Goal: Information Seeking & Learning: Learn about a topic

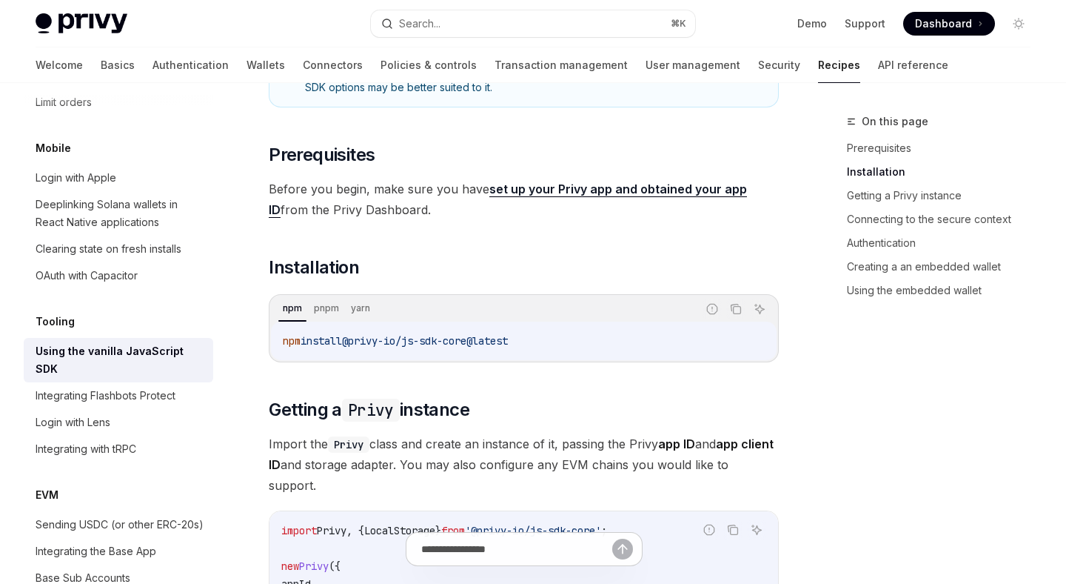
scroll to position [456, 0]
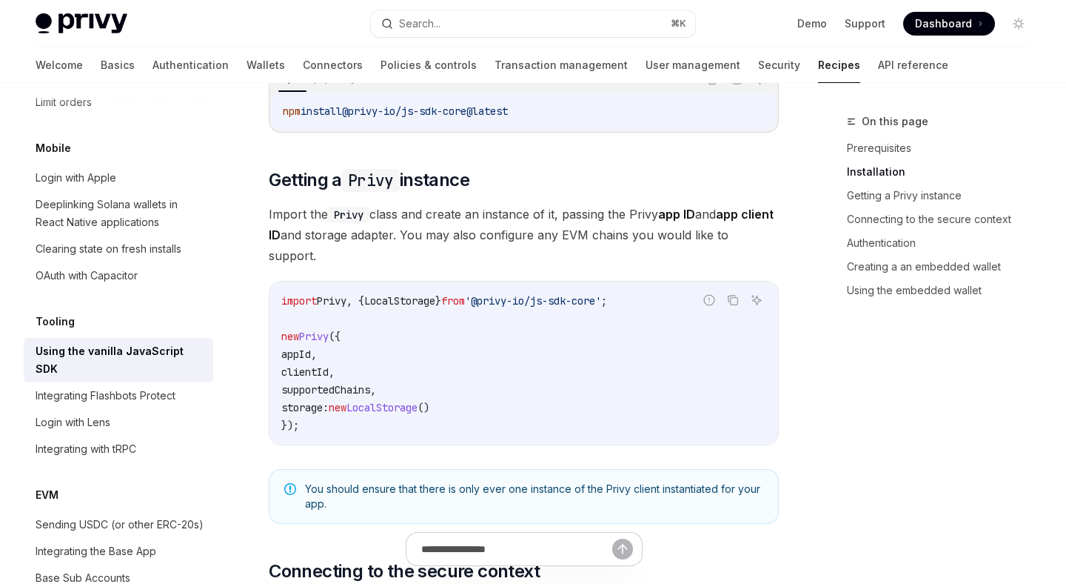
click at [461, 245] on span "Import the Privy class and create an instance of it, passing the Privy app ID a…" at bounding box center [524, 235] width 510 height 62
click at [534, 212] on span "Import the Privy class and create an instance of it, passing the Privy app ID a…" at bounding box center [524, 235] width 510 height 62
drag, startPoint x: 534, startPoint y: 213, endPoint x: 287, endPoint y: 244, distance: 249.4
click at [520, 213] on span "Import the Privy class and create an instance of it, passing the Privy app ID a…" at bounding box center [524, 235] width 510 height 62
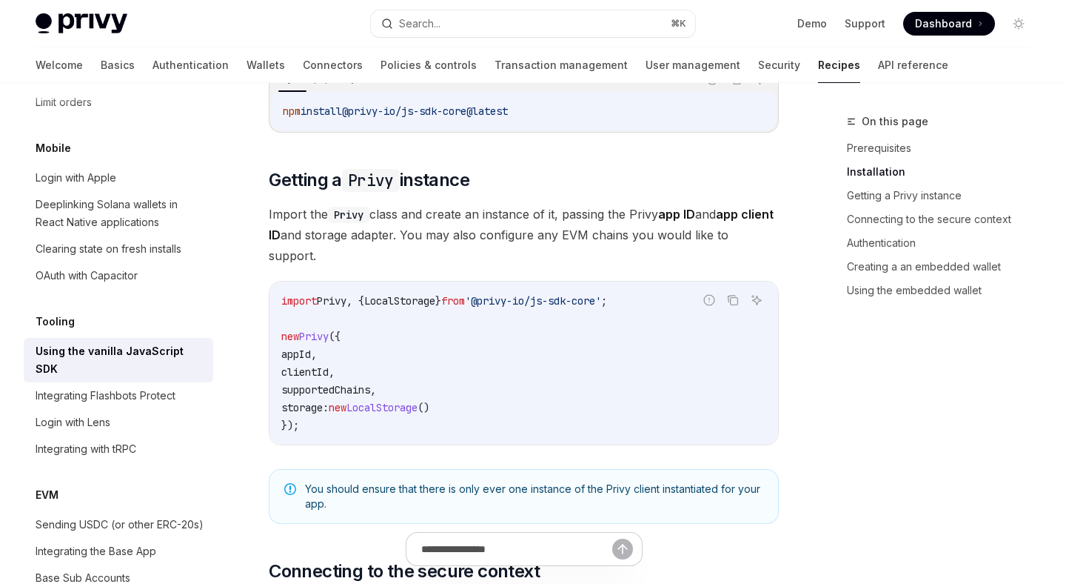
click at [672, 211] on strong "app ID" at bounding box center [676, 214] width 37 height 15
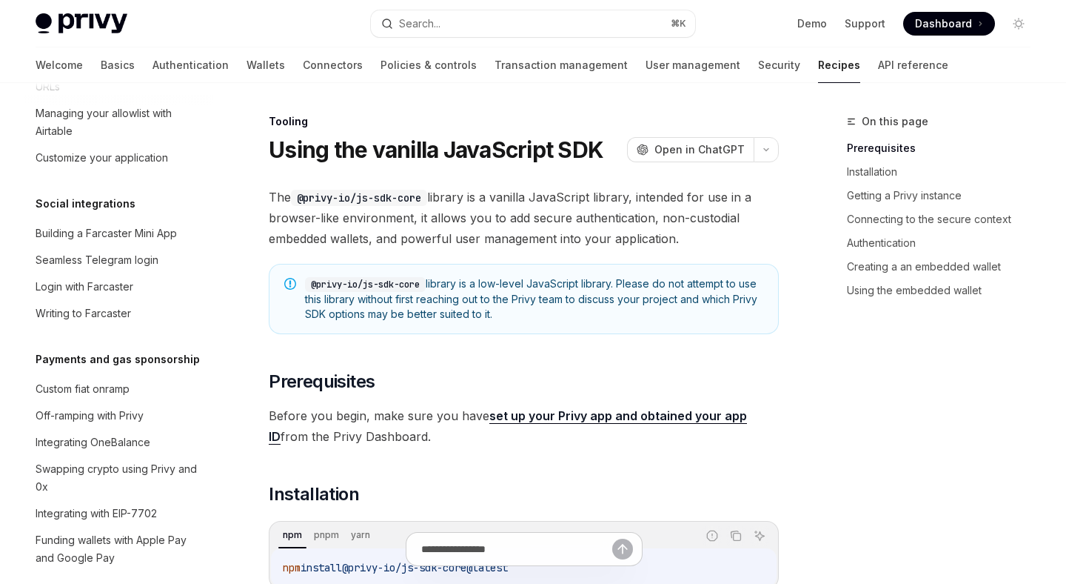
scroll to position [1063, 0]
click at [121, 381] on div "Custom fiat onramp" at bounding box center [83, 390] width 94 height 18
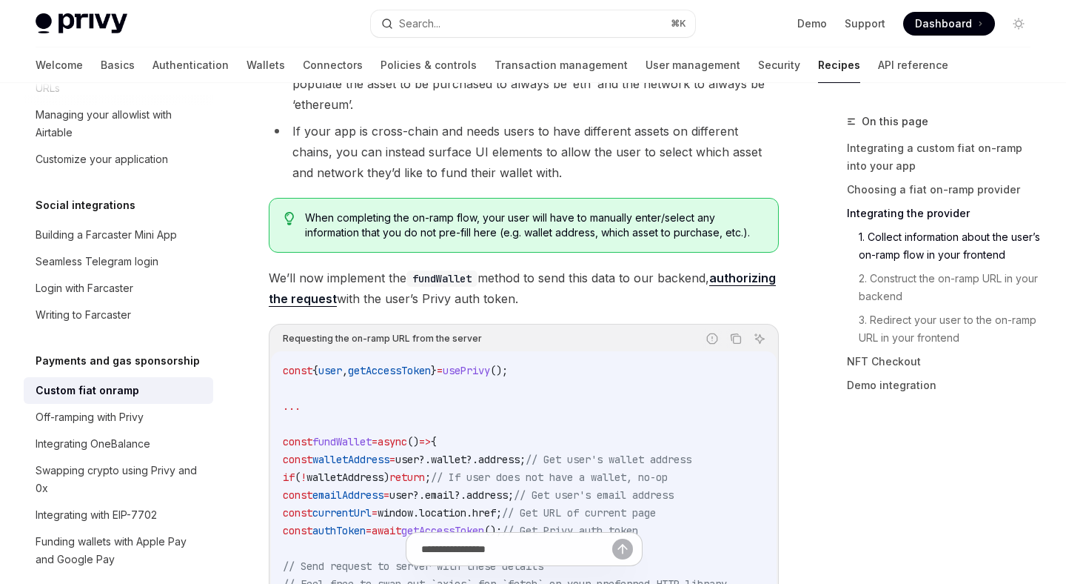
scroll to position [2143, 0]
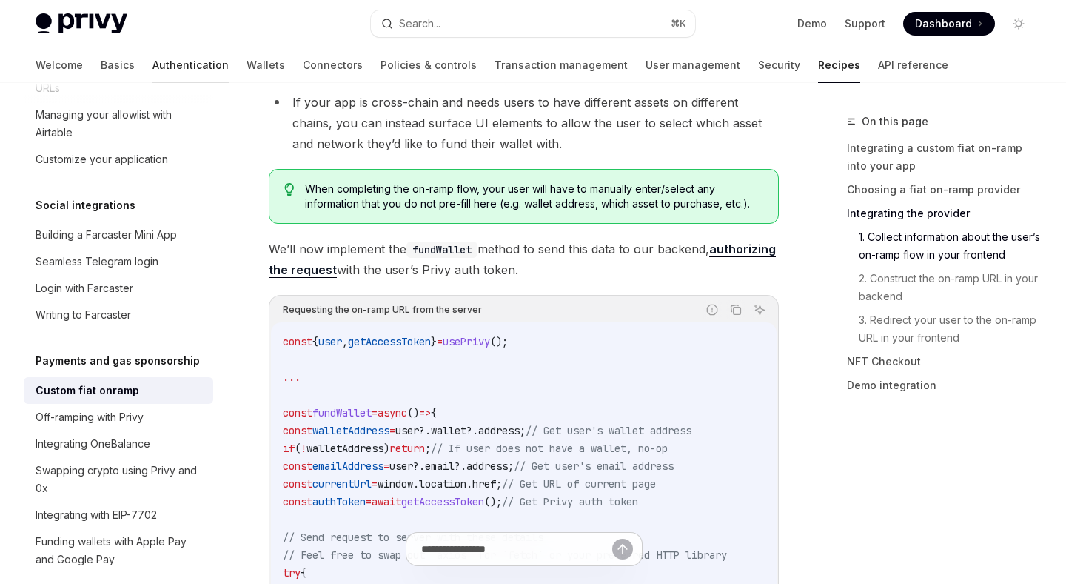
type textarea "*"
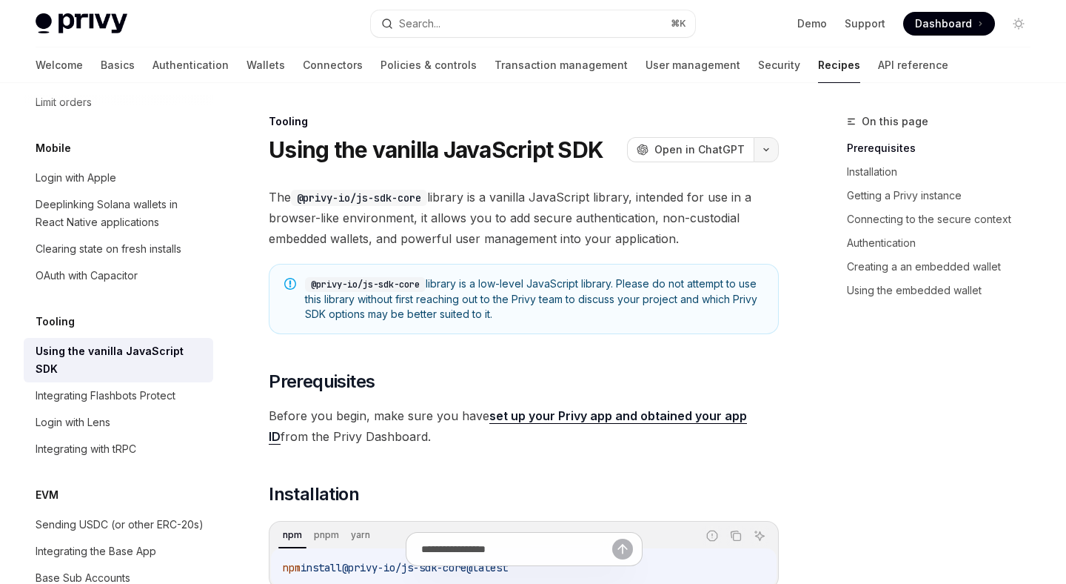
click at [767, 160] on button "button" at bounding box center [766, 149] width 25 height 25
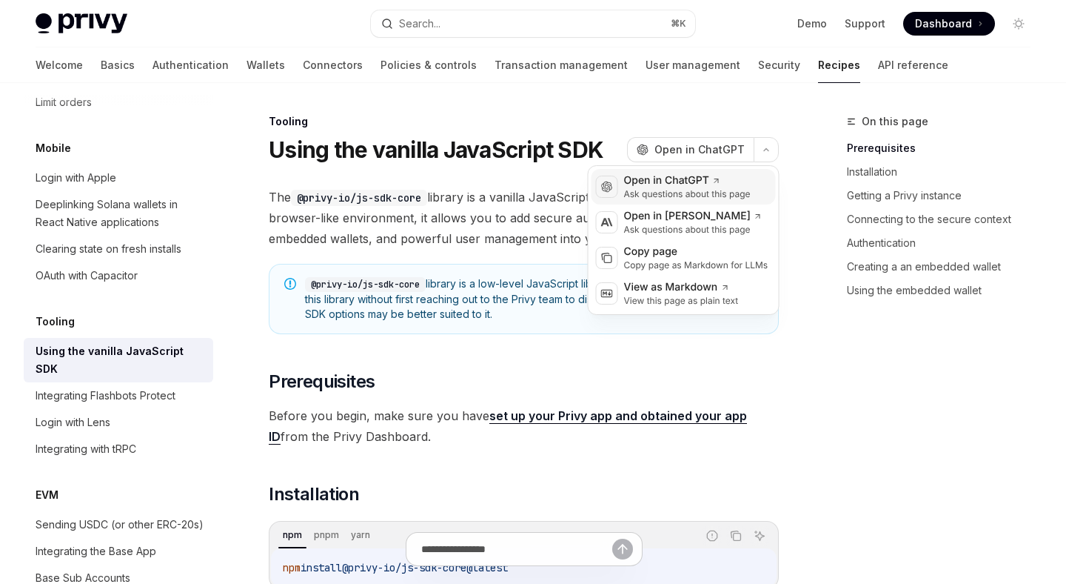
click at [744, 187] on div "Open in ChatGPT" at bounding box center [687, 180] width 127 height 15
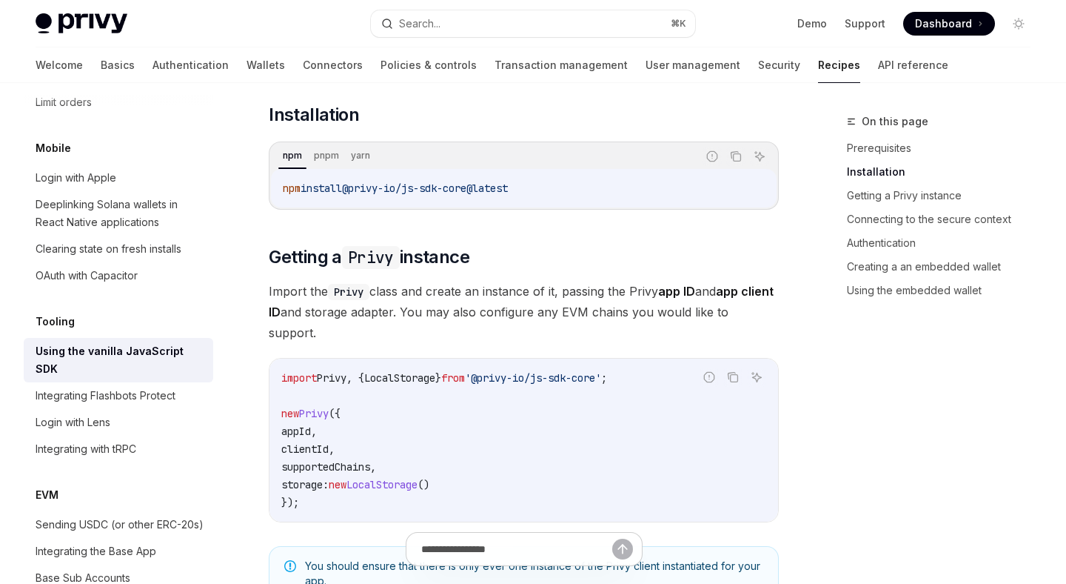
scroll to position [384, 0]
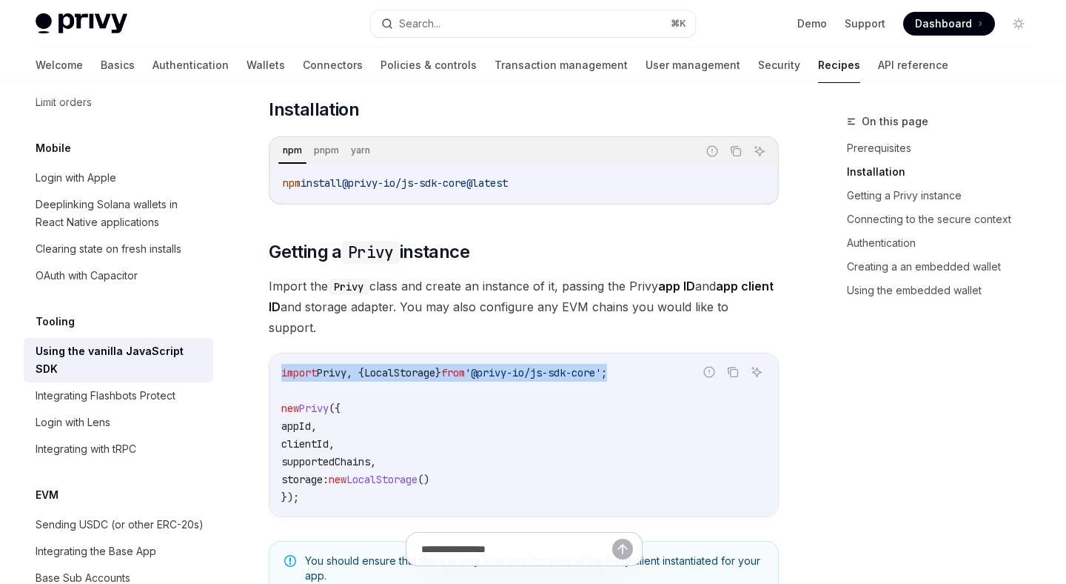
drag, startPoint x: 664, startPoint y: 370, endPoint x: 245, endPoint y: 378, distance: 418.5
copy span "import Privy , { LocalStorage } from '@privy-io/js-sdk-core' ;"
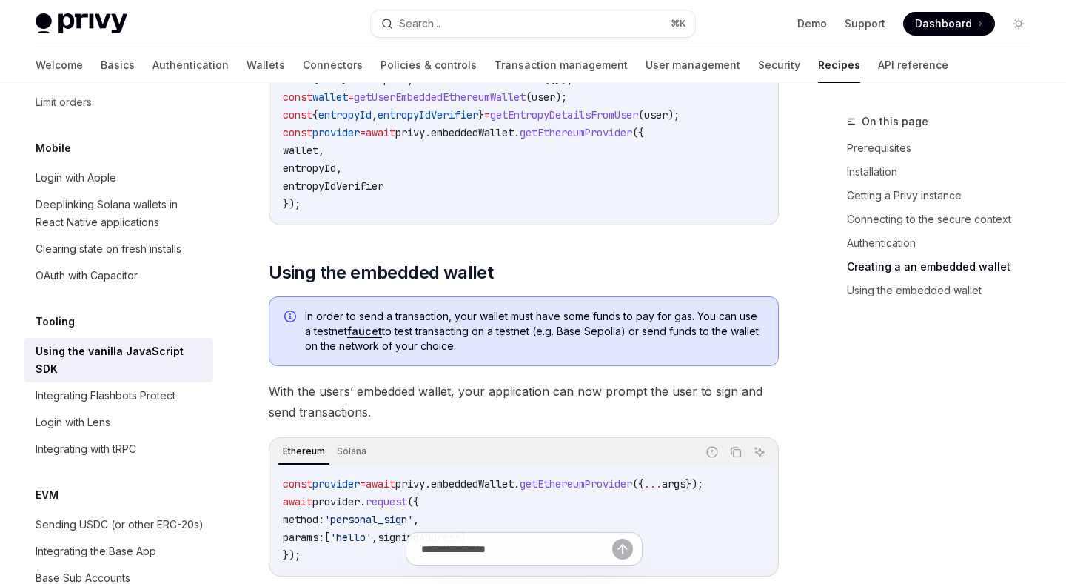
scroll to position [2214, 0]
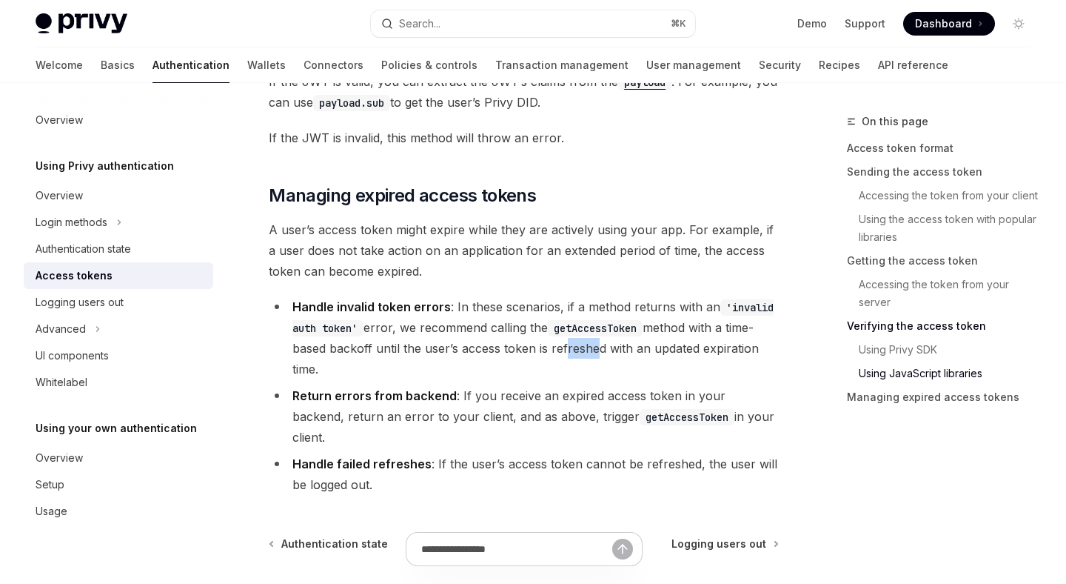
scroll to position [4150, 0]
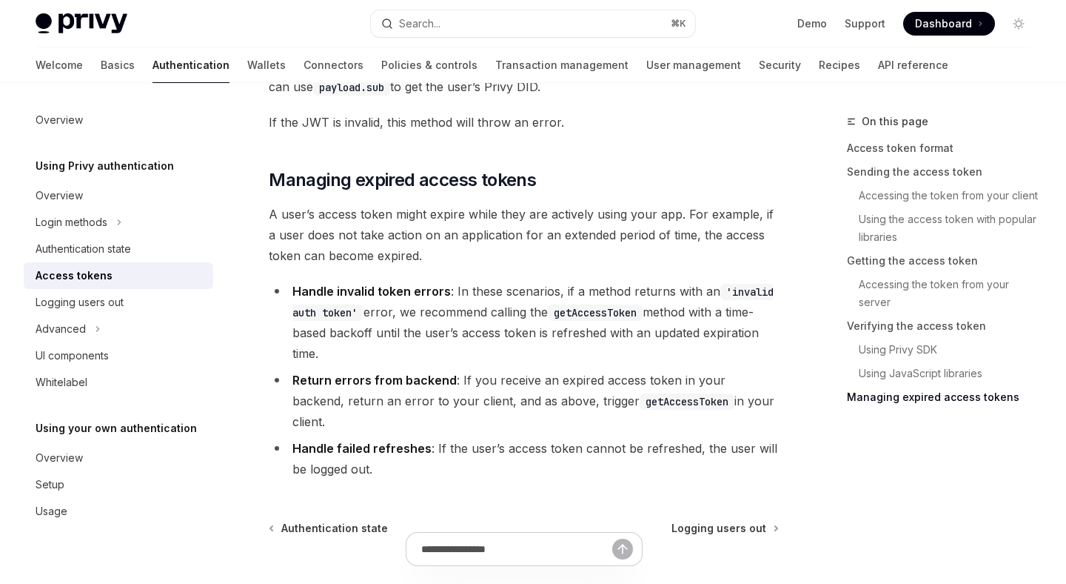
click at [665, 364] on li "Handle invalid token errors : In these scenarios, if a method returns with an '…" at bounding box center [524, 322] width 510 height 83
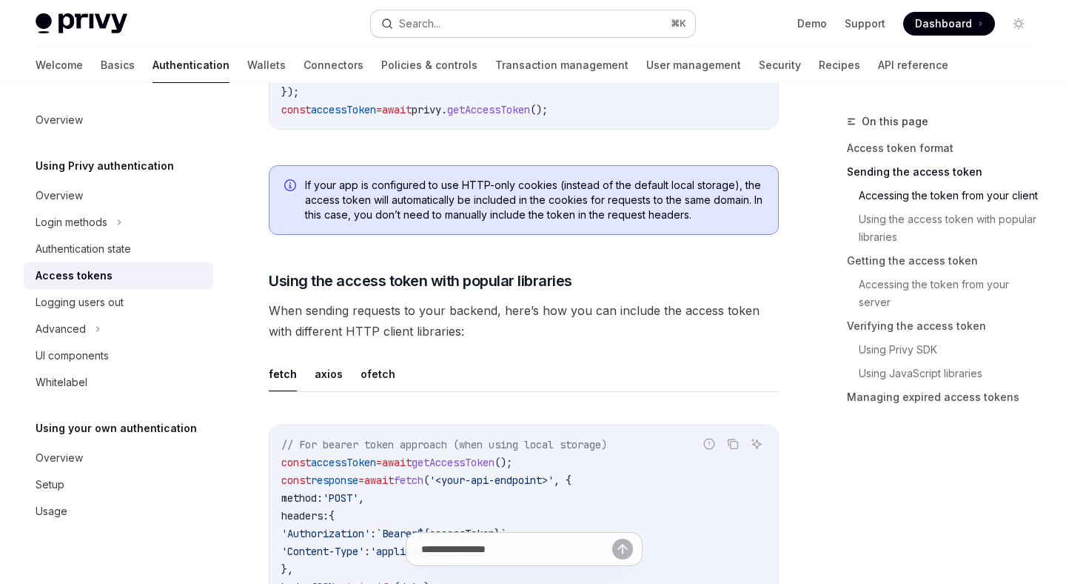
scroll to position [0, 0]
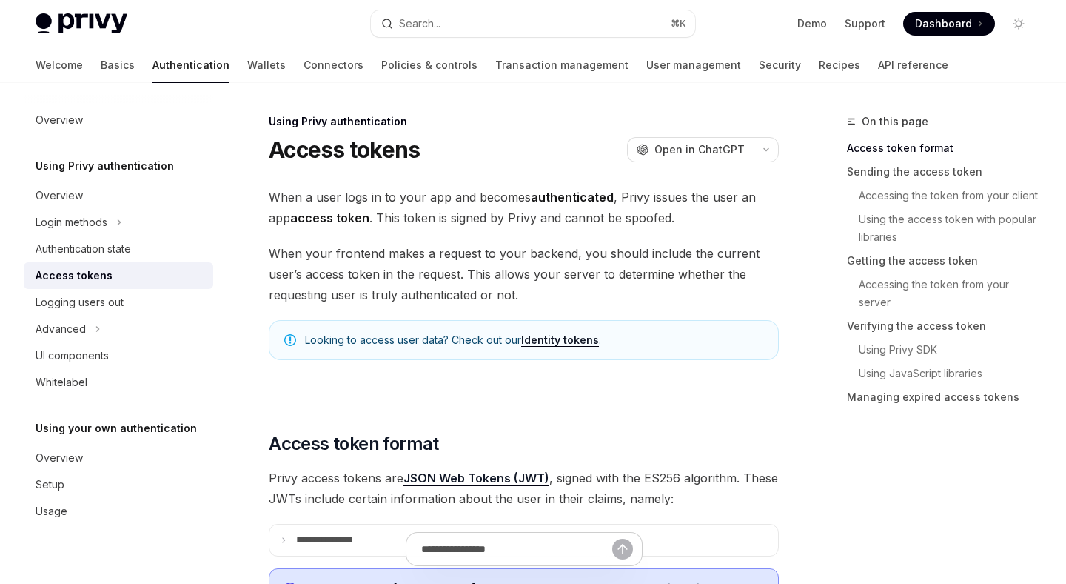
click at [104, 278] on div "Access tokens" at bounding box center [74, 276] width 77 height 18
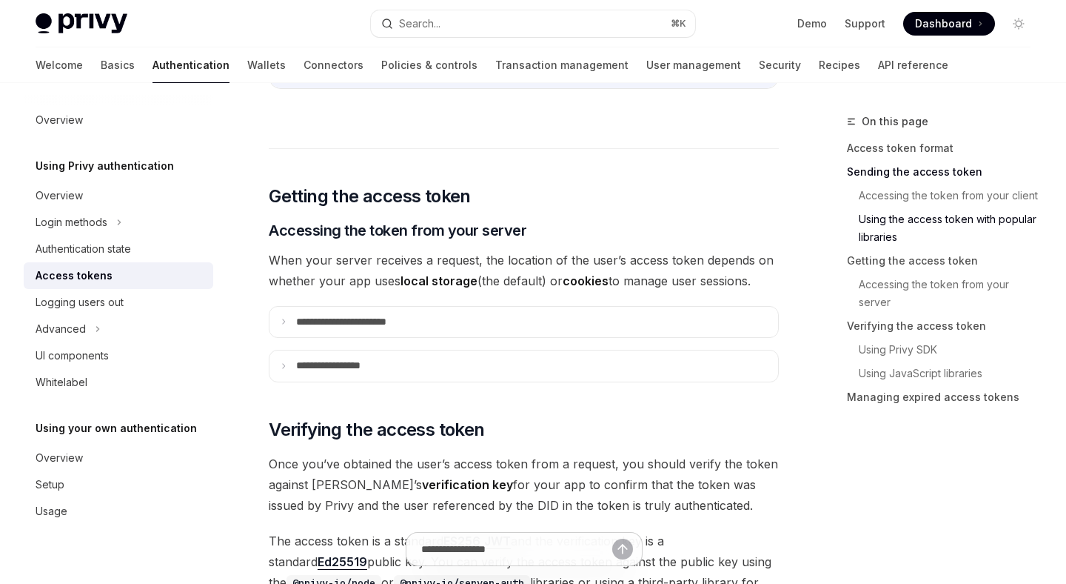
scroll to position [1816, 0]
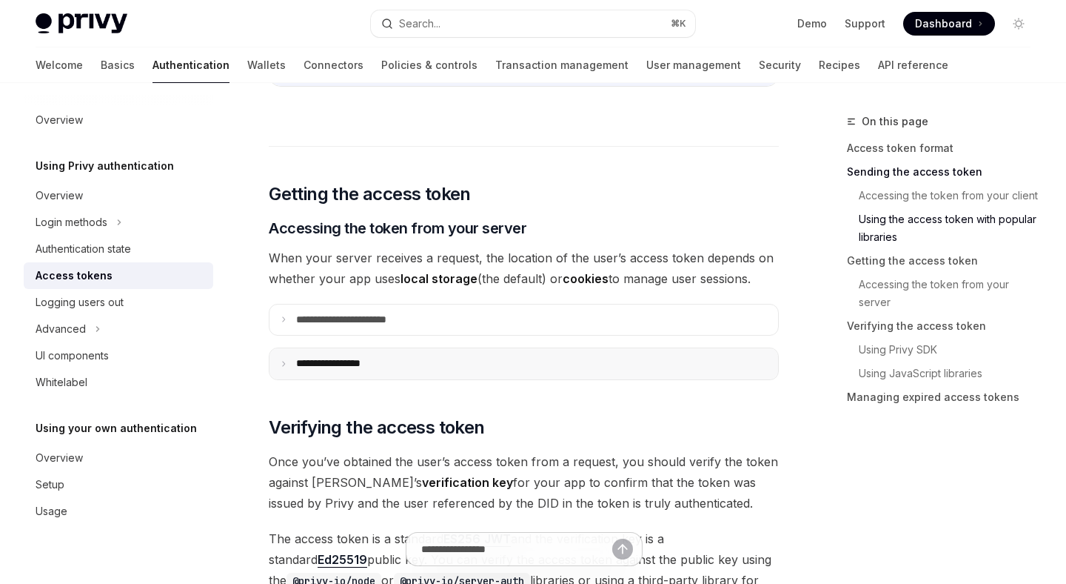
click at [276, 353] on summary "**********" at bounding box center [524, 363] width 509 height 31
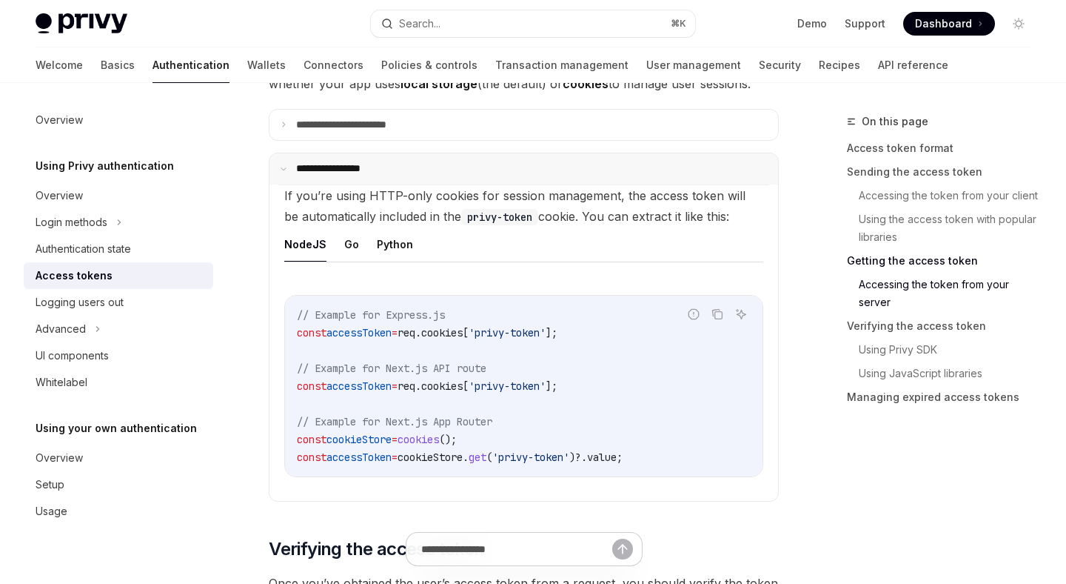
scroll to position [2012, 0]
click at [295, 169] on summary "**********" at bounding box center [524, 167] width 509 height 31
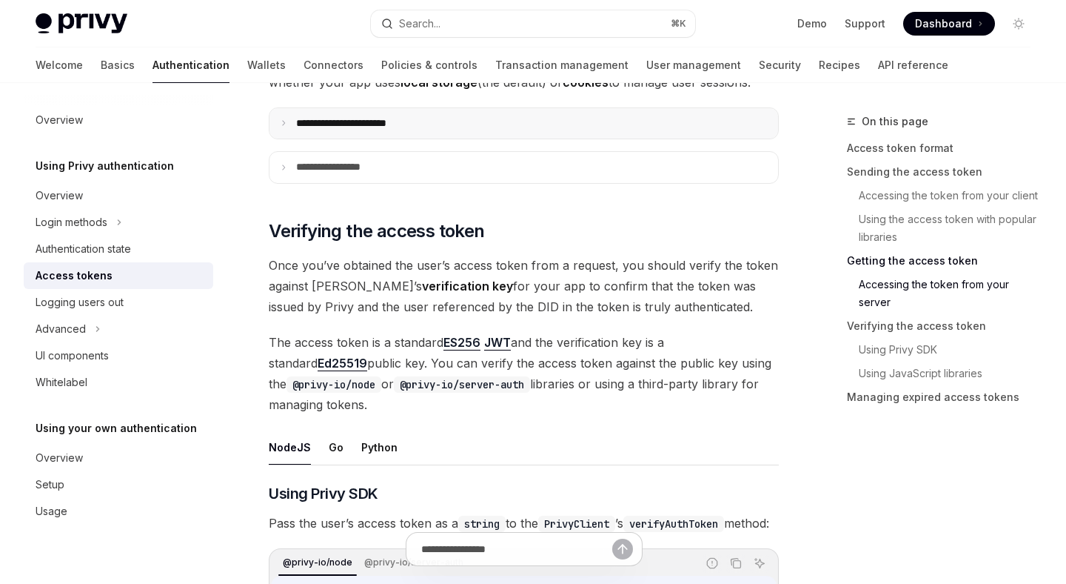
click at [327, 121] on p "**********" at bounding box center [358, 123] width 124 height 13
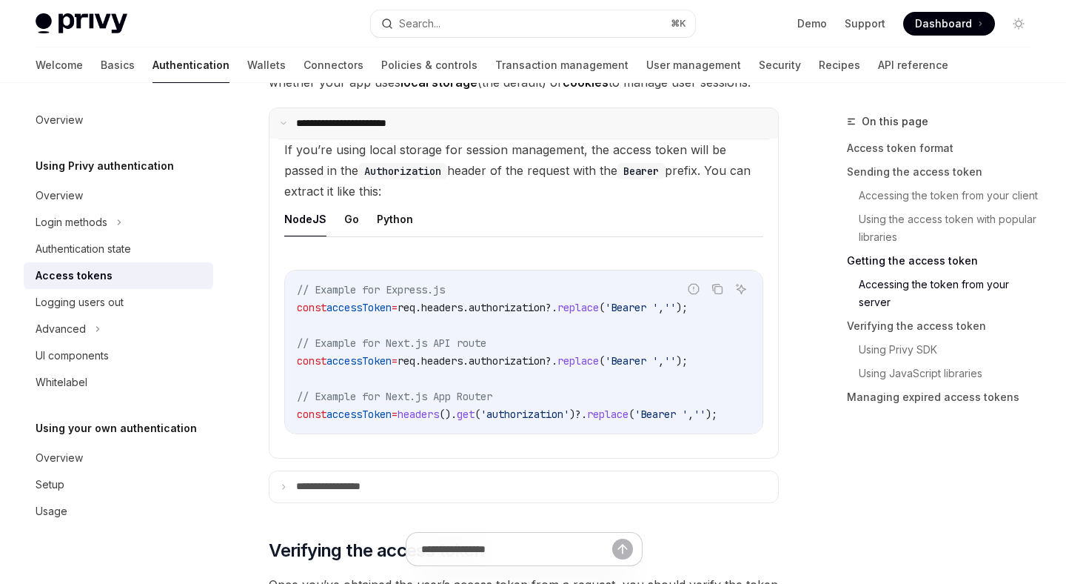
click at [327, 121] on p "**********" at bounding box center [355, 123] width 119 height 13
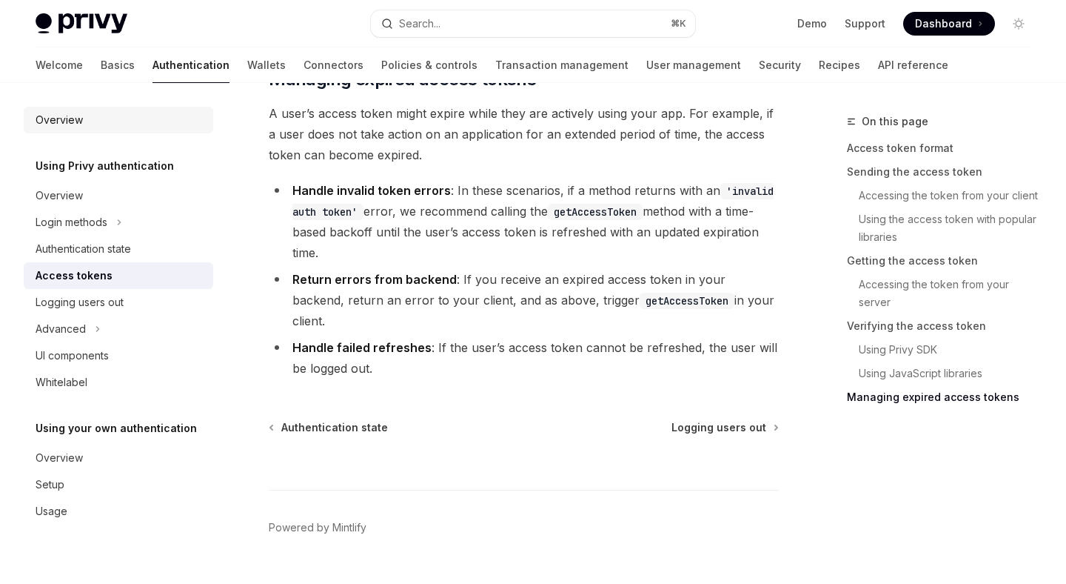
scroll to position [4140, 0]
click at [70, 195] on div "Overview" at bounding box center [59, 196] width 47 height 18
type textarea "*"
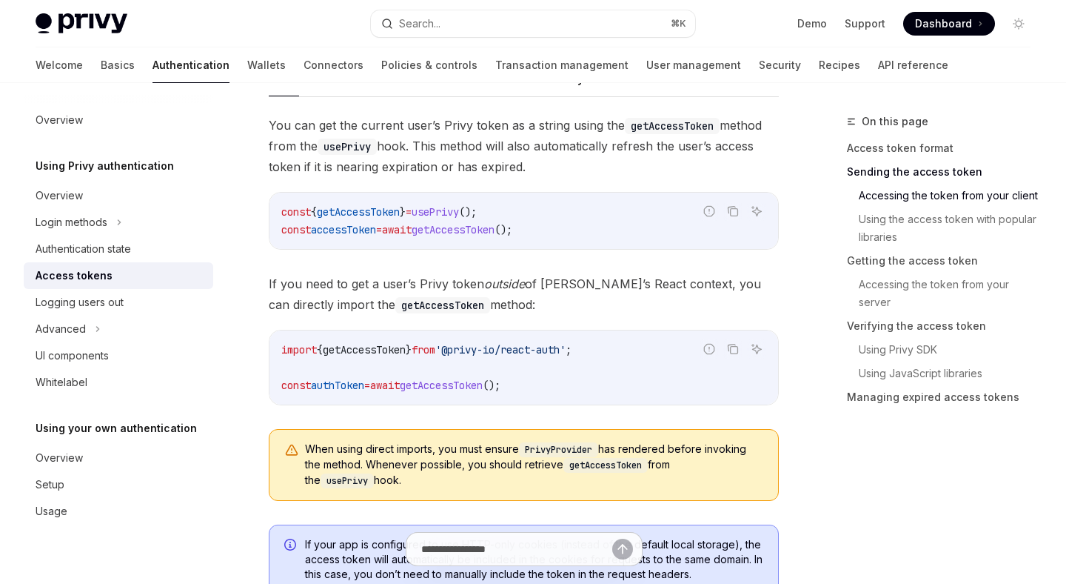
scroll to position [764, 0]
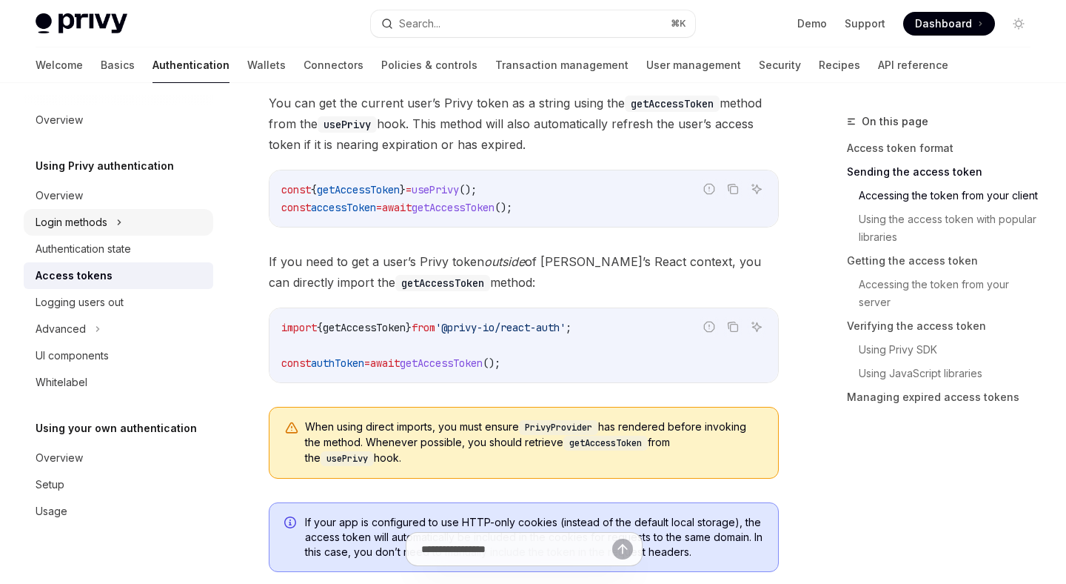
click at [51, 222] on div "Login methods" at bounding box center [72, 222] width 72 height 18
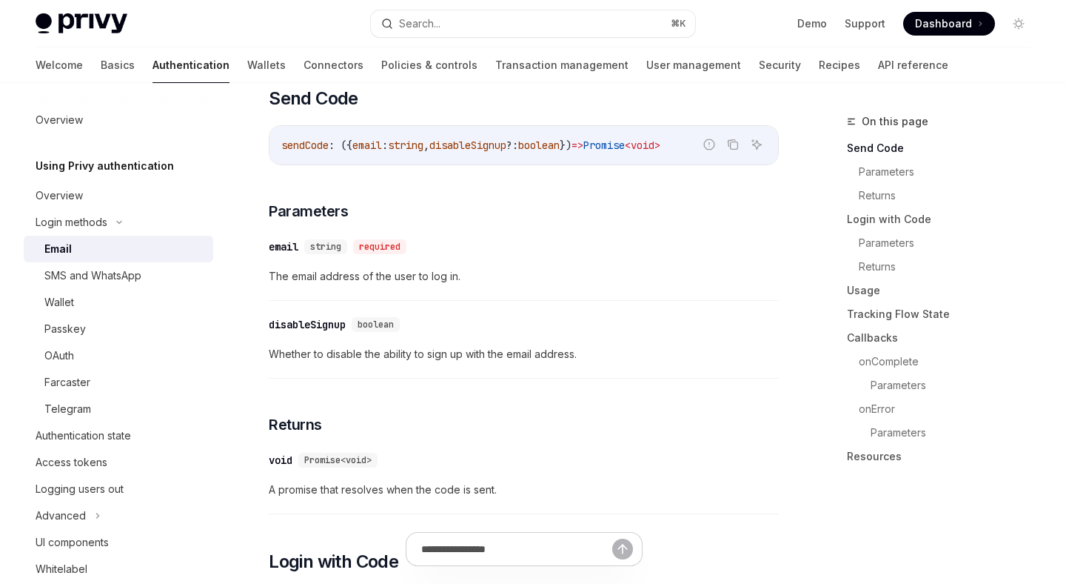
scroll to position [430, 0]
click at [108, 202] on div "Overview" at bounding box center [120, 196] width 169 height 18
type textarea "*"
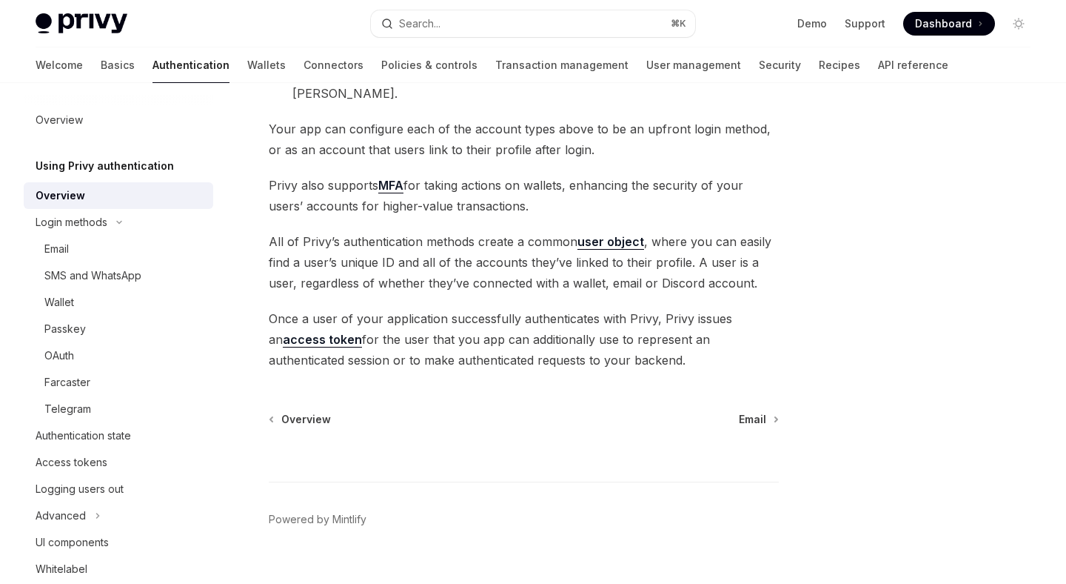
scroll to position [313, 0]
